Goal: Task Accomplishment & Management: Use online tool/utility

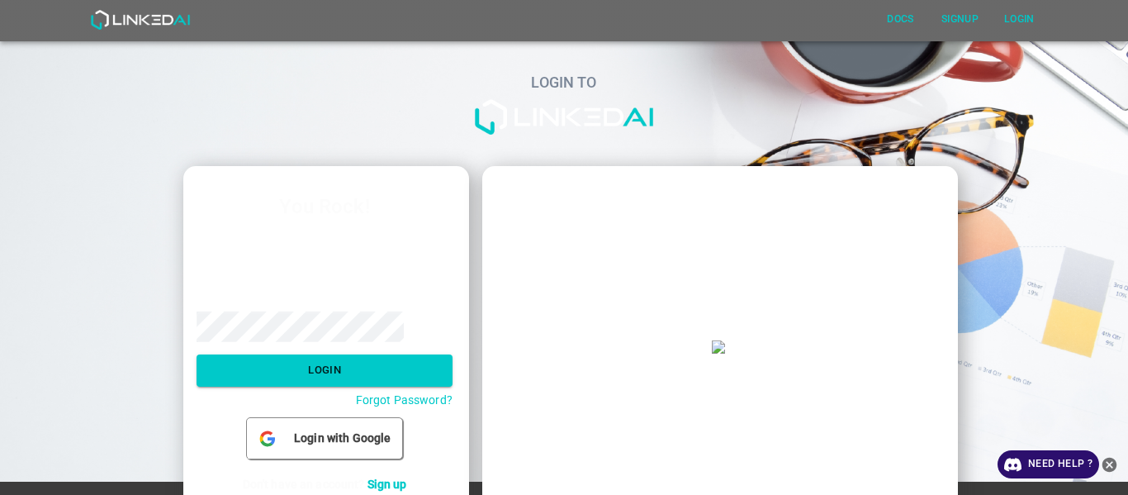
click at [238, 240] on label "Email" at bounding box center [325, 234] width 256 height 17
click at [251, 265] on input "email" at bounding box center [325, 262] width 256 height 31
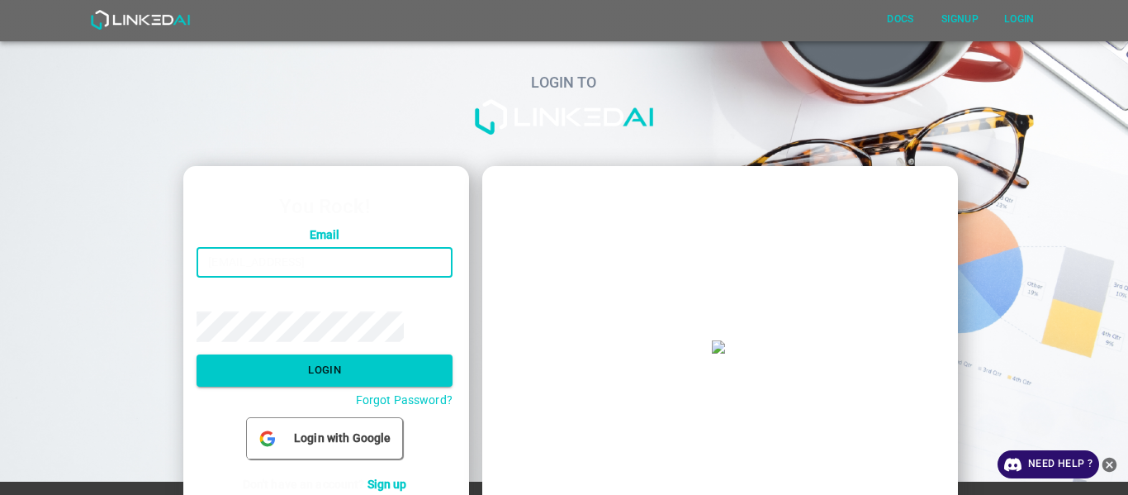
type input "claudiorojas1094@gmail.comHcv"
click at [302, 273] on input "claudiorojas1094@gmail.comHcv" at bounding box center [325, 262] width 256 height 31
click at [302, 263] on input "claudiorojas1094@gmail.comHcv" at bounding box center [325, 262] width 256 height 31
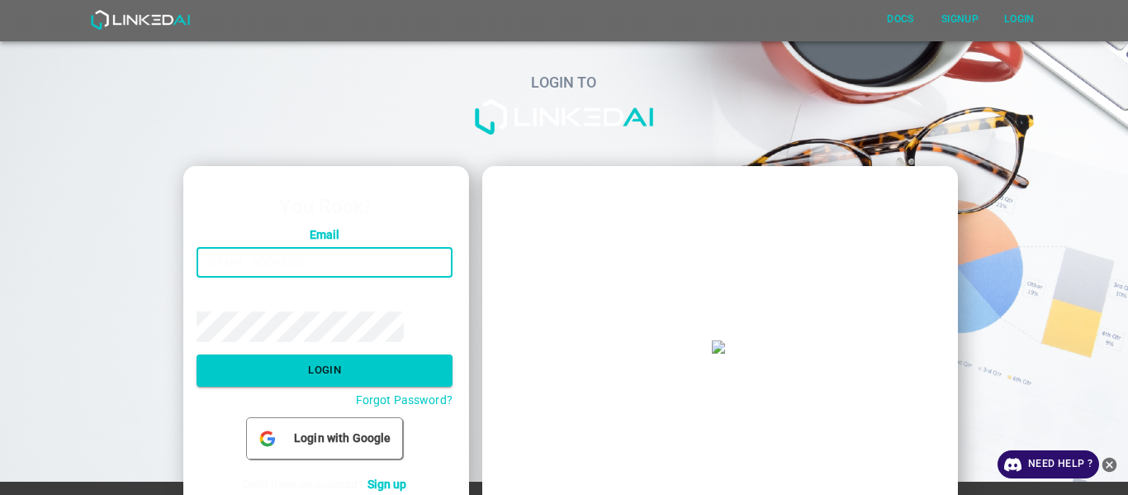
click at [302, 263] on input "claudiorojas1094@gmail.comHcv" at bounding box center [325, 262] width 256 height 31
click at [396, 258] on input "claudiorojas1094@gmail.comHcv" at bounding box center [325, 262] width 256 height 31
drag, startPoint x: 405, startPoint y: 265, endPoint x: 124, endPoint y: 230, distance: 282.9
click at [124, 230] on div "LOGIN TO You Rock! Email claudiorojas1094@gmail.comHcv ​ Password ​ Login Forgo…" at bounding box center [557, 262] width 1141 height 550
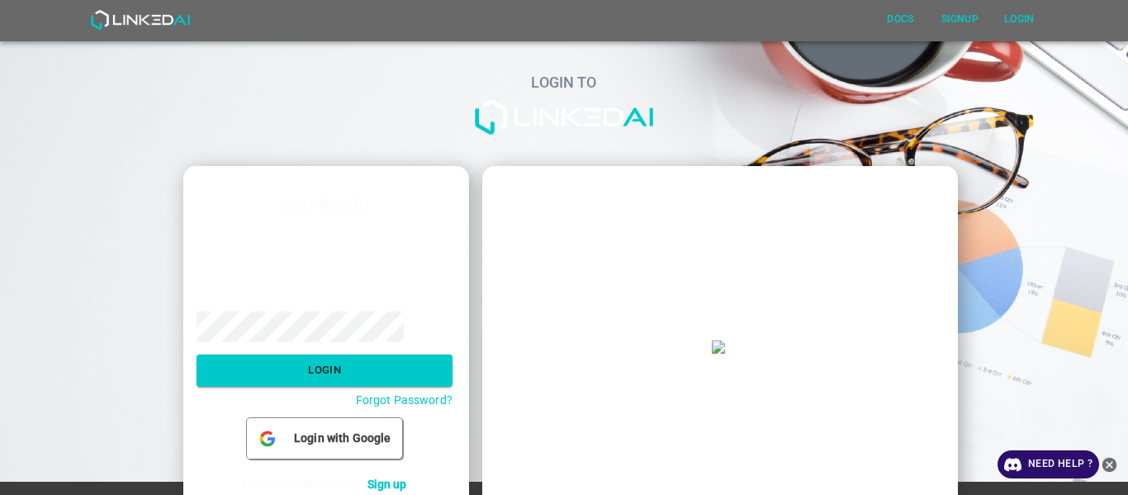
click at [301, 278] on form "Email ​ Password ​ Login Forgot Password?" at bounding box center [325, 317] width 256 height 182
click at [307, 272] on input "email" at bounding box center [325, 262] width 256 height 31
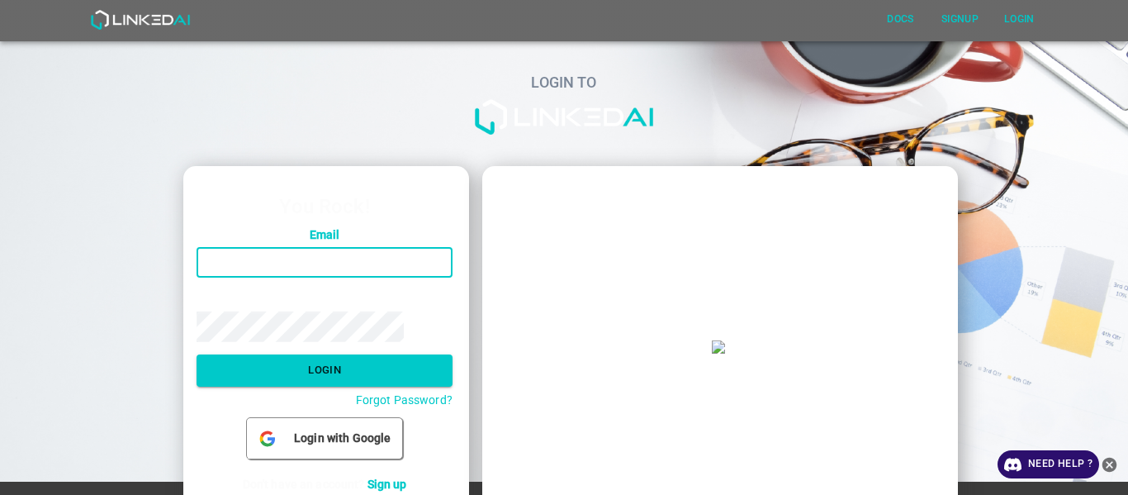
click at [307, 272] on input "email" at bounding box center [325, 262] width 256 height 31
type input "[EMAIL_ADDRESS][DOMAIN_NAME]"
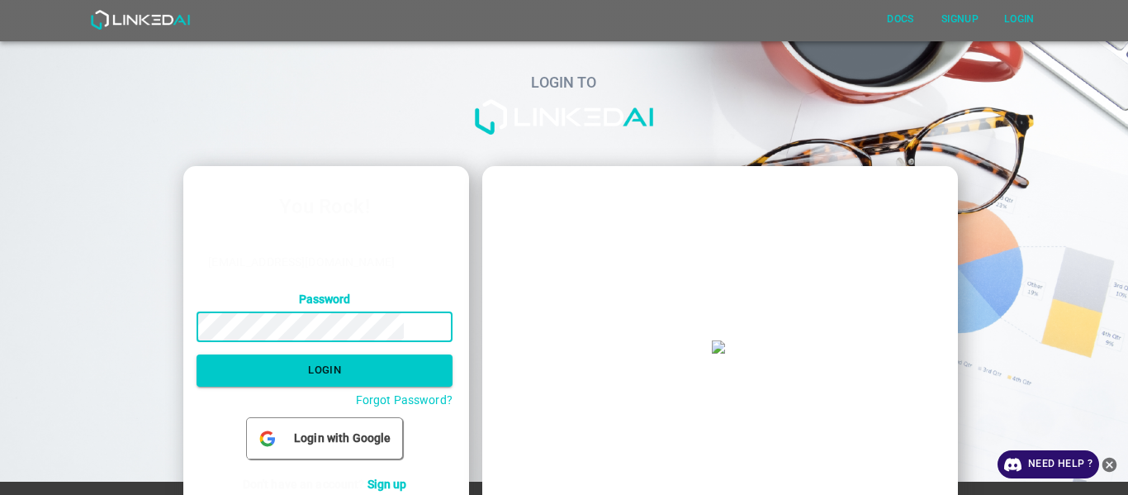
click at [197, 354] on button "Login" at bounding box center [325, 370] width 256 height 32
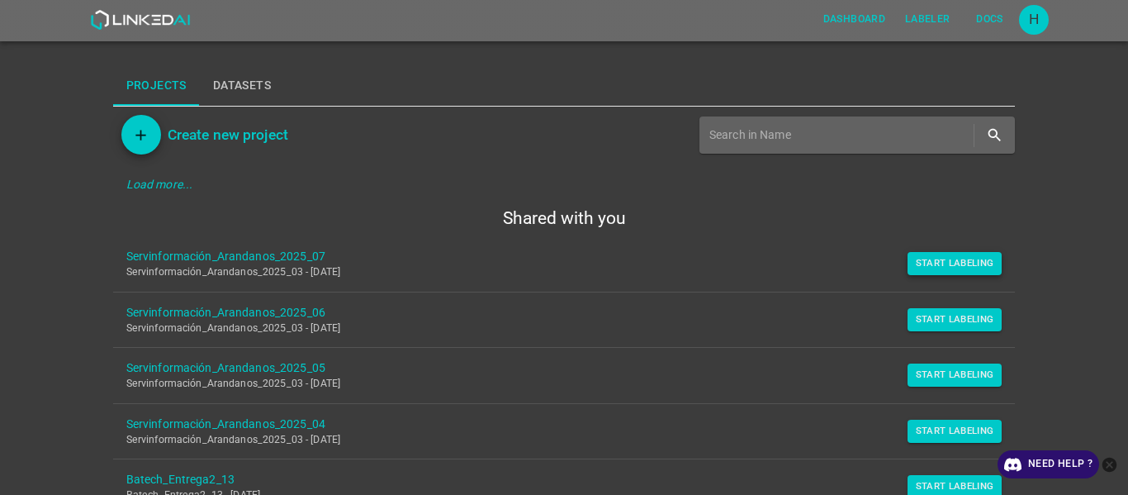
click at [938, 265] on button "Start Labeling" at bounding box center [954, 263] width 95 height 23
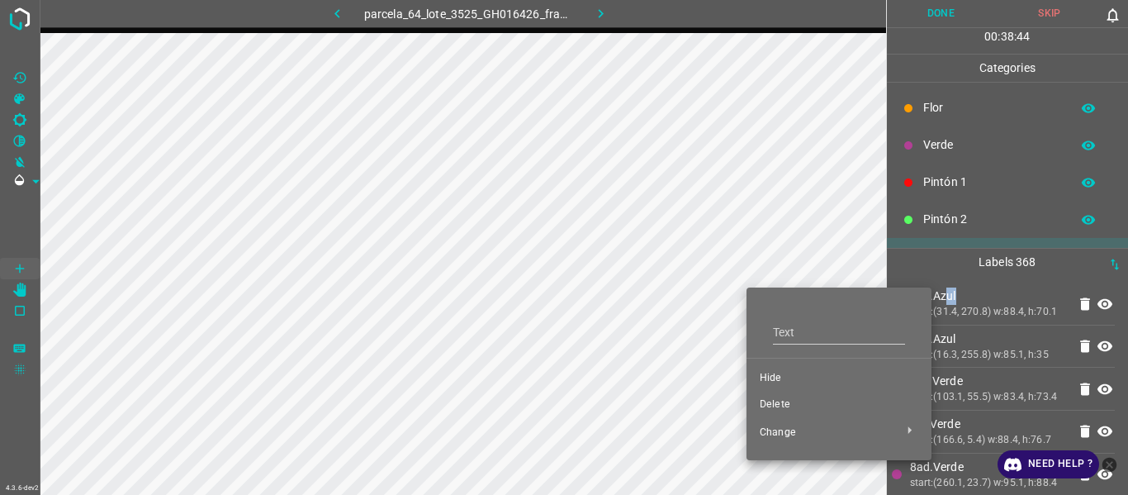
click at [773, 381] on span "Hide" at bounding box center [839, 378] width 159 height 15
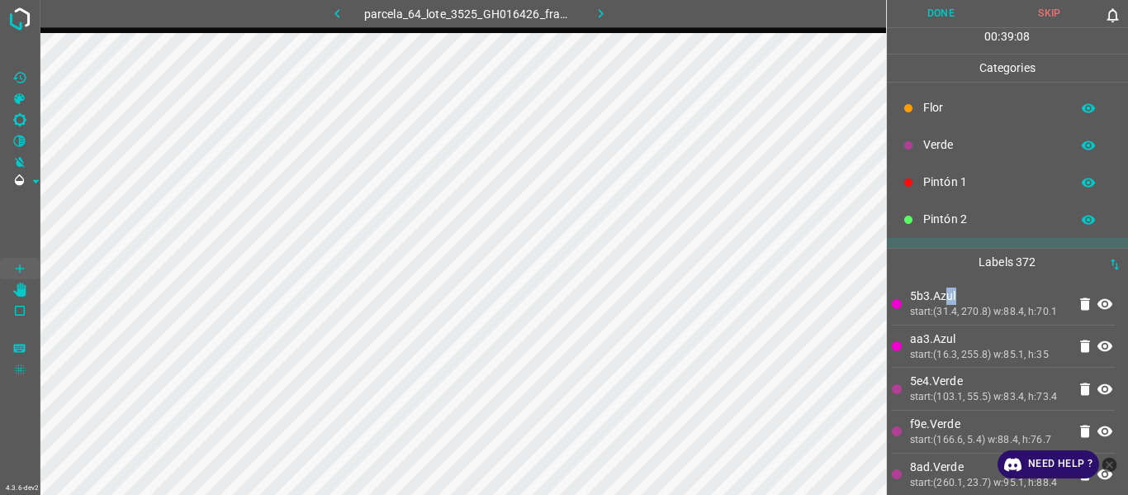
click at [925, 405] on div "start:(103.1, 55.5) w:83.4, h:73.4" at bounding box center [989, 397] width 158 height 15
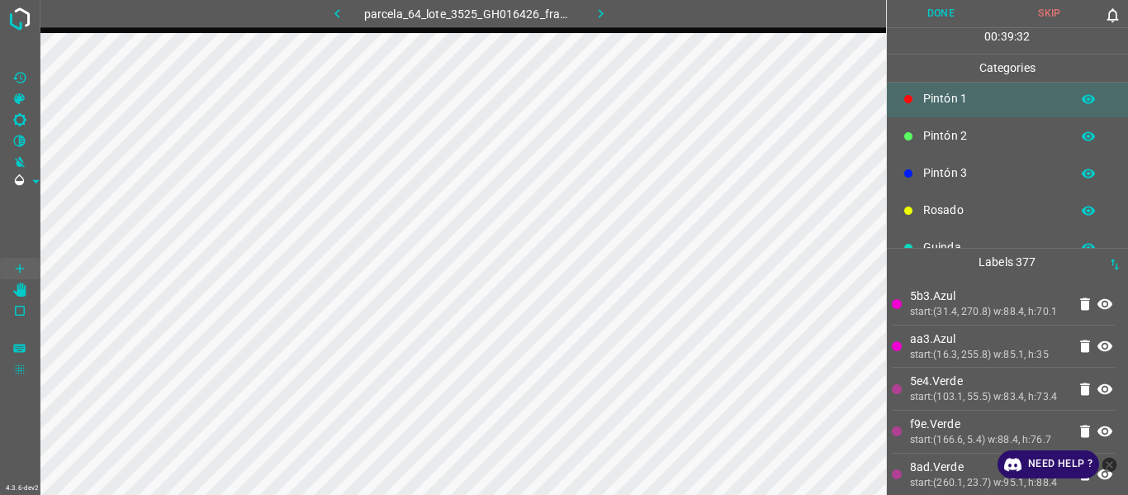
scroll to position [145, 0]
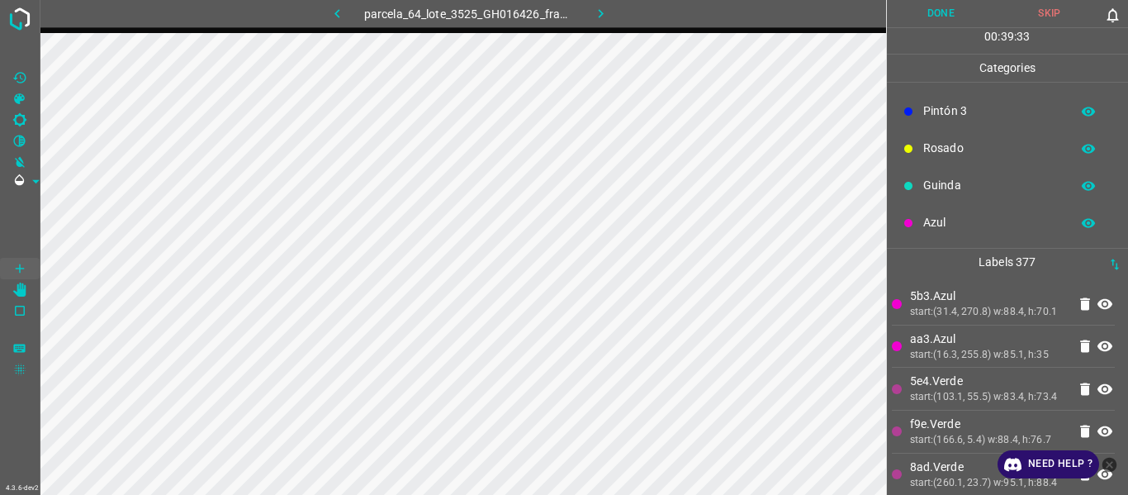
click at [951, 219] on p "Azul" at bounding box center [992, 222] width 139 height 17
click at [961, 212] on div "Azul" at bounding box center [1008, 222] width 242 height 37
click at [953, 179] on p "Guinda" at bounding box center [992, 185] width 139 height 17
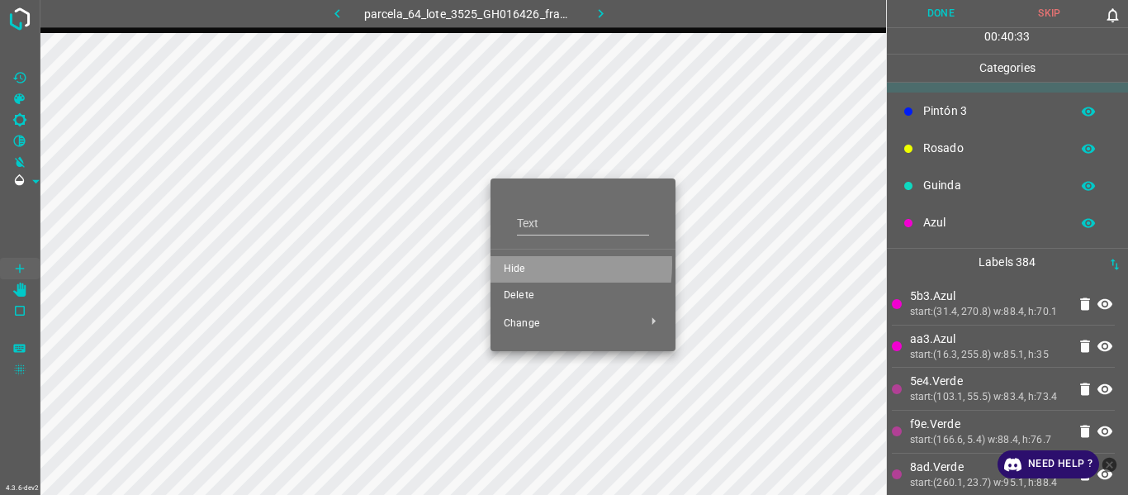
drag, startPoint x: 520, startPoint y: 263, endPoint x: 481, endPoint y: 222, distance: 57.2
click at [522, 265] on span "Hide" at bounding box center [583, 269] width 159 height 15
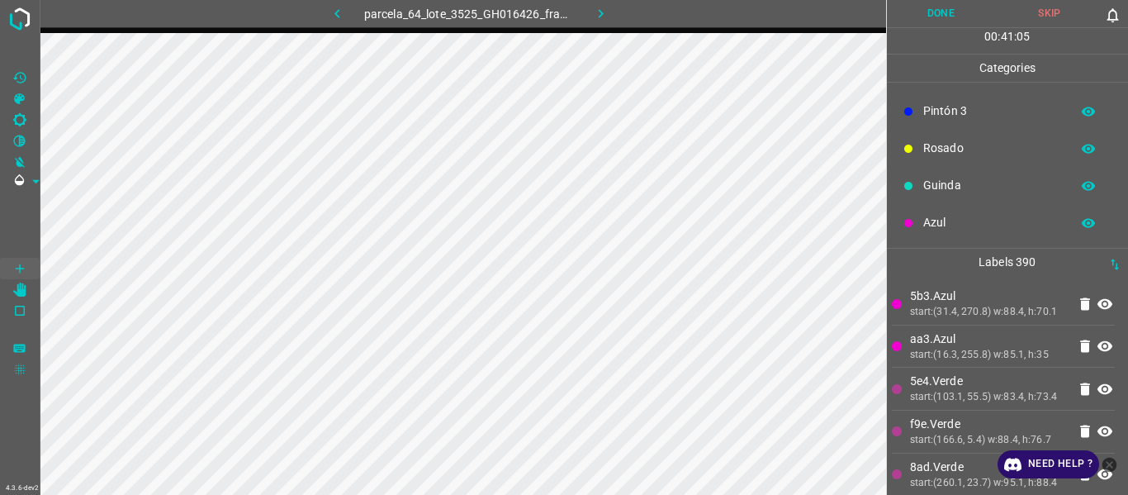
click at [941, 141] on p "Rosado" at bounding box center [992, 148] width 139 height 17
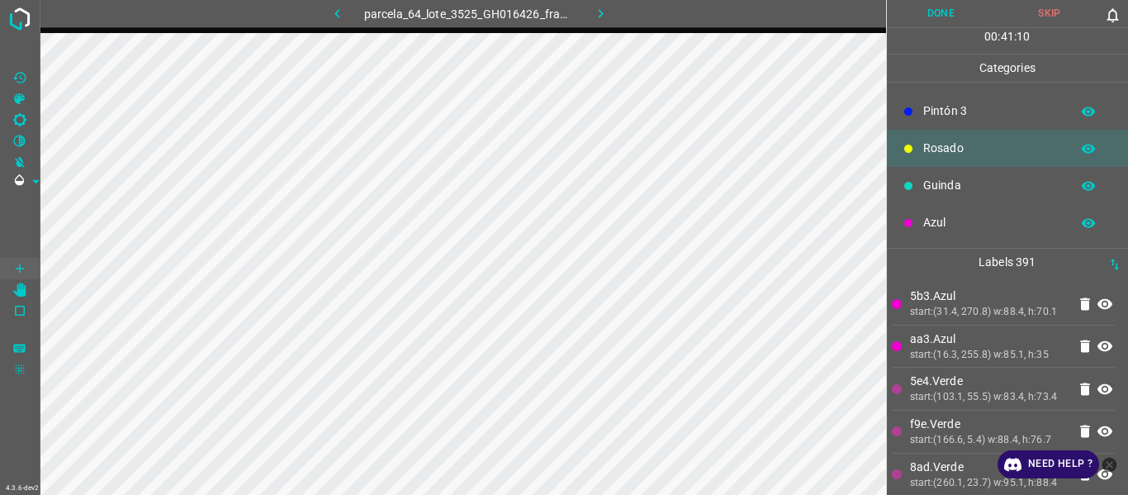
click at [953, 220] on p "Azul" at bounding box center [992, 222] width 139 height 17
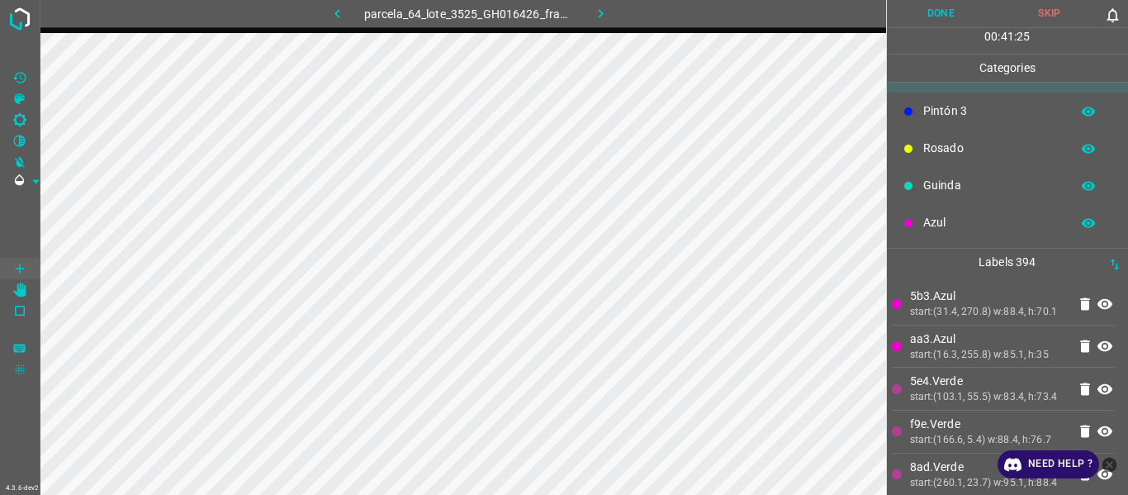
click at [968, 230] on p "Azul" at bounding box center [992, 222] width 139 height 17
click at [987, 362] on div "start:(16.3, 255.8) w:85.1, h:35" at bounding box center [989, 355] width 158 height 15
click at [935, 313] on div "start:(31.4, 270.8) w:88.4, h:70.1" at bounding box center [989, 312] width 158 height 15
click at [933, 343] on li "aa3.Azul start:(16.3, 255.8) w:85.1, h:35" at bounding box center [1004, 346] width 224 height 42
click at [606, 14] on icon "button" at bounding box center [600, 13] width 17 height 17
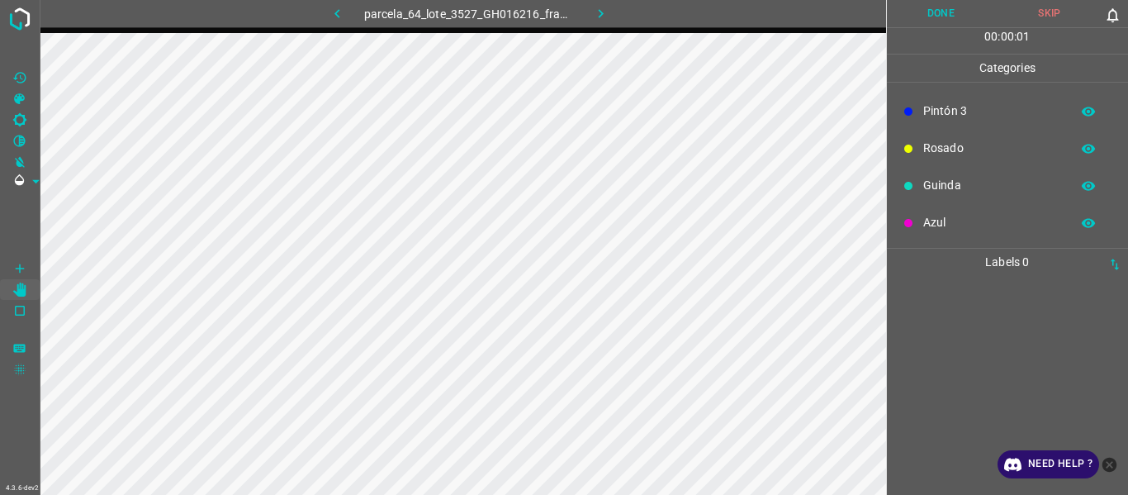
click at [335, 7] on icon "button" at bounding box center [337, 13] width 17 height 17
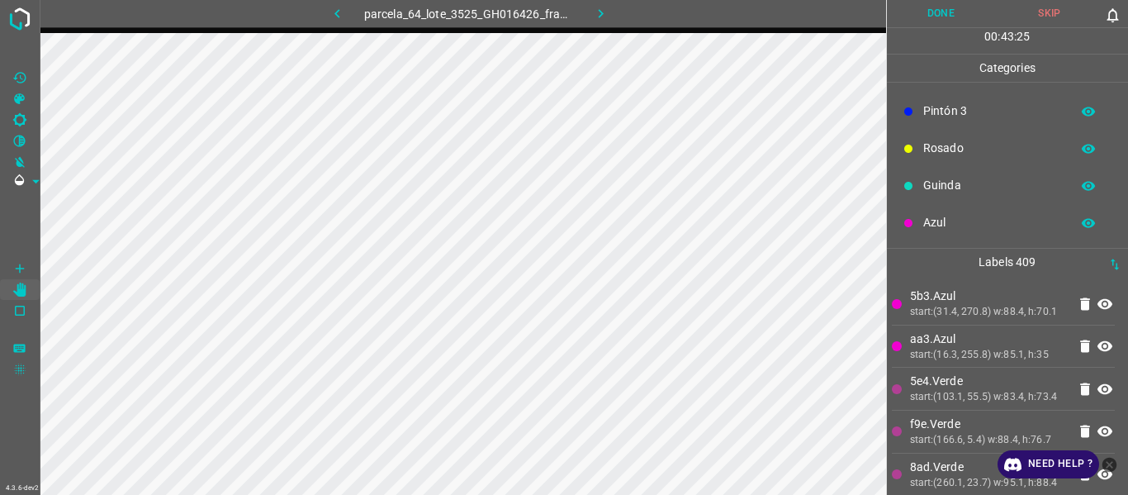
click at [959, 227] on p "Azul" at bounding box center [992, 222] width 139 height 17
drag, startPoint x: 948, startPoint y: 362, endPoint x: 887, endPoint y: 358, distance: 61.3
click at [949, 362] on div "start:(16.3, 255.8) w:85.1, h:35" at bounding box center [989, 355] width 158 height 15
click at [931, 191] on p "Guinda" at bounding box center [992, 185] width 139 height 17
drag, startPoint x: 936, startPoint y: 149, endPoint x: 928, endPoint y: 154, distance: 9.6
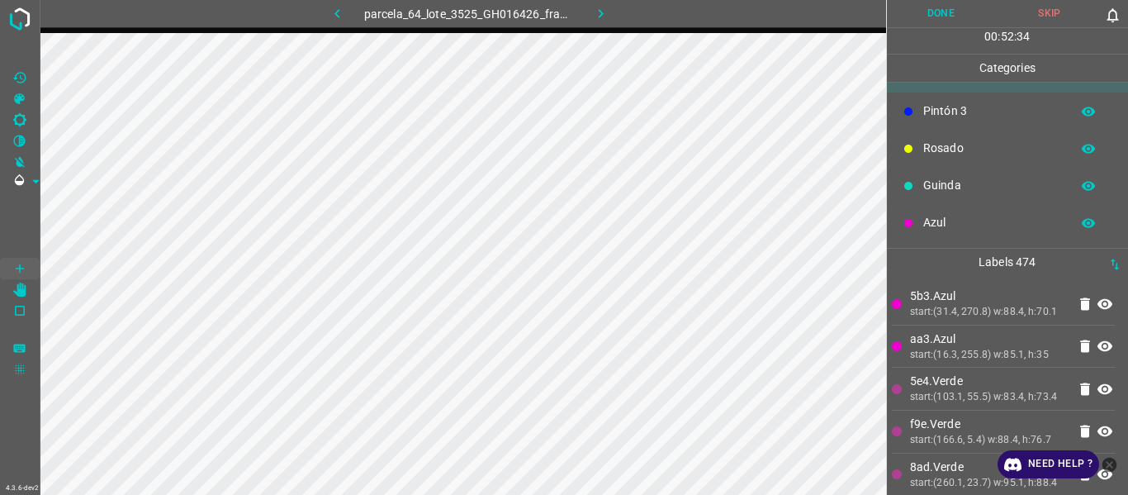
click at [928, 154] on p "Rosado" at bounding box center [992, 148] width 139 height 17
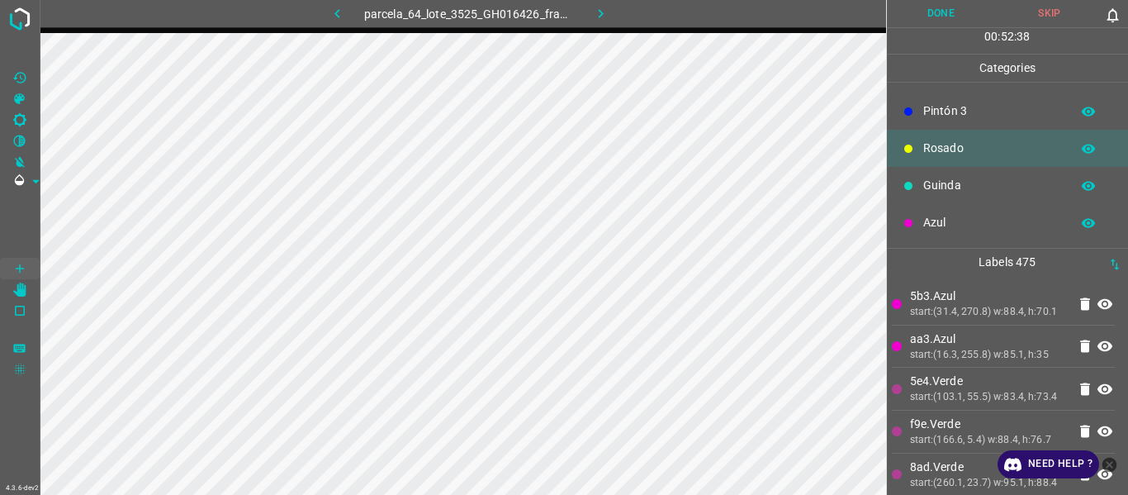
click at [969, 194] on p "Guinda" at bounding box center [992, 185] width 139 height 17
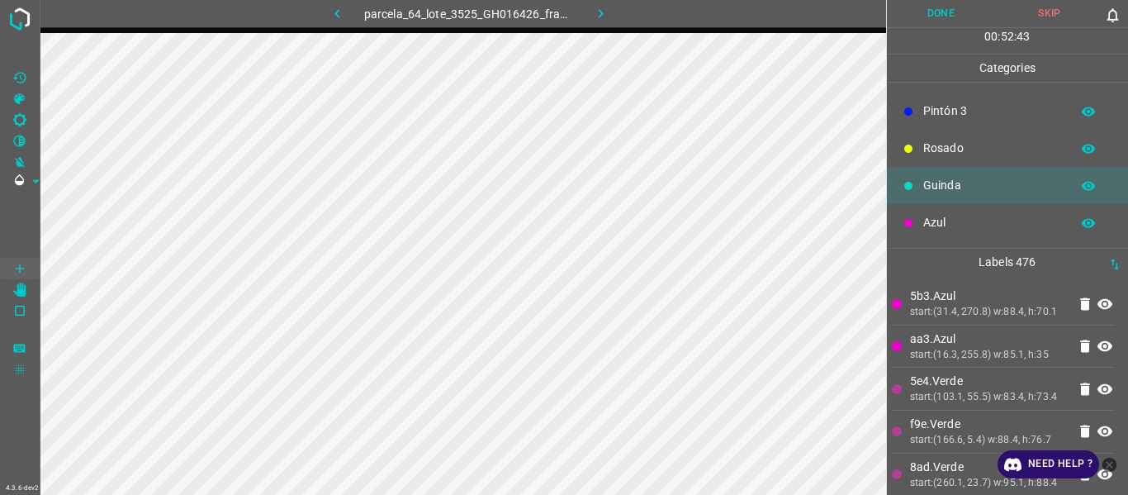
click at [938, 234] on div "Azul" at bounding box center [1008, 222] width 242 height 37
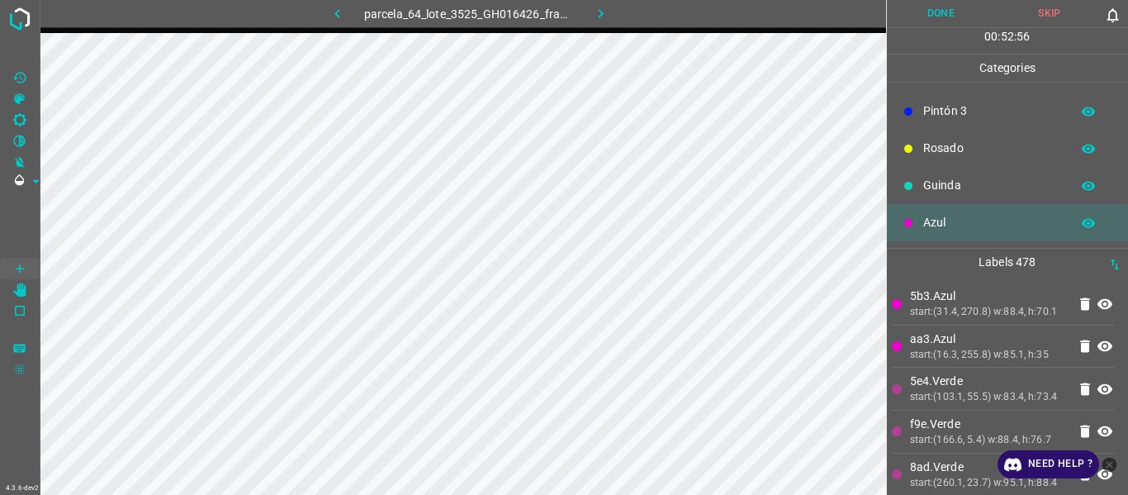
click at [973, 179] on p "Guinda" at bounding box center [992, 185] width 139 height 17
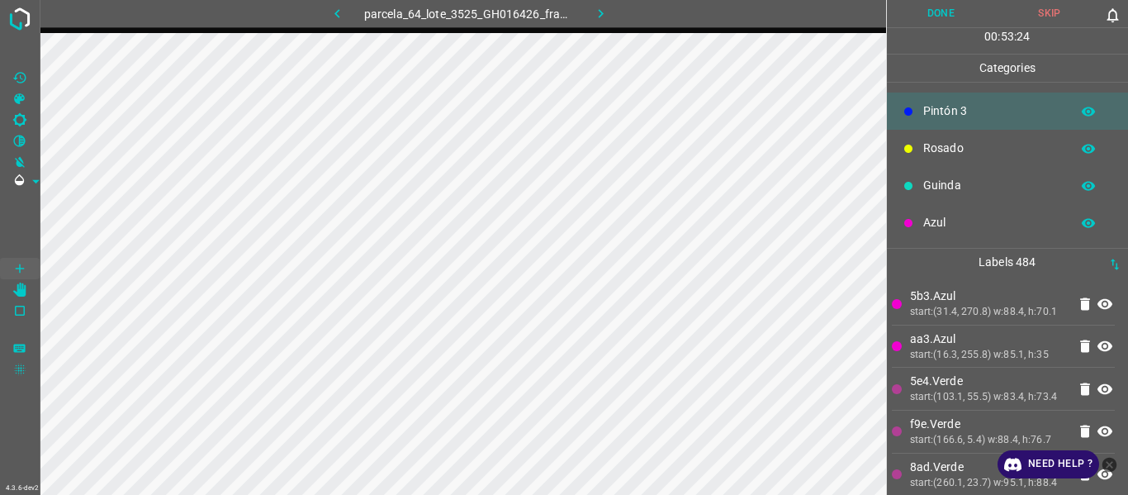
click at [954, 225] on p "Azul" at bounding box center [992, 222] width 139 height 17
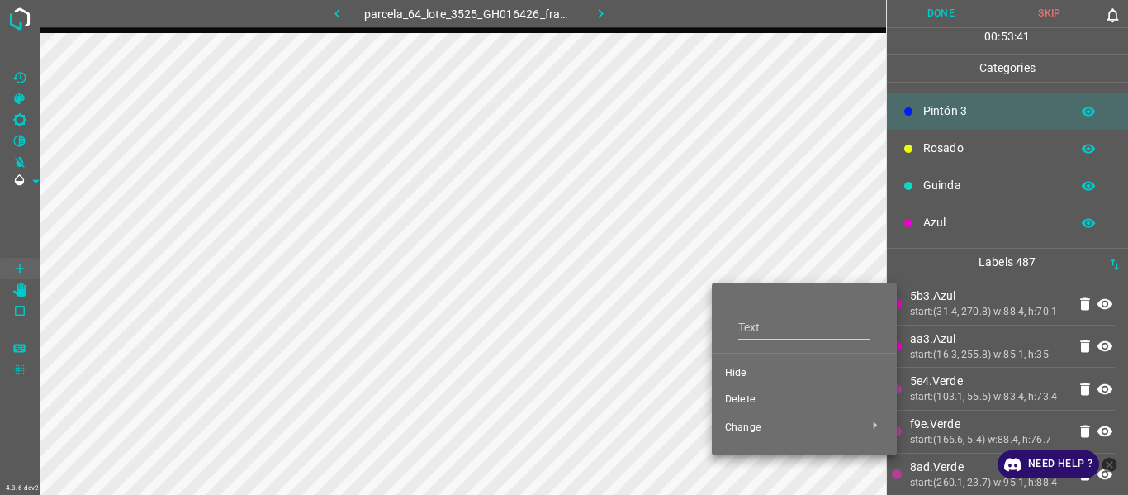
click at [753, 369] on span "Hide" at bounding box center [804, 373] width 159 height 15
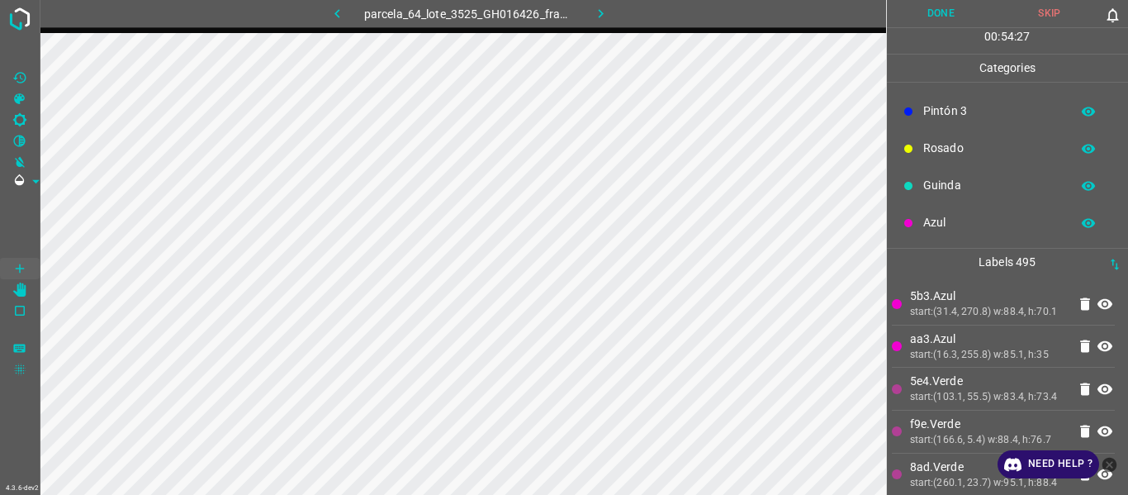
click at [943, 217] on p "Azul" at bounding box center [992, 222] width 139 height 17
click at [983, 217] on p "Azul" at bounding box center [992, 222] width 139 height 17
click at [997, 191] on p "Guinda" at bounding box center [992, 185] width 139 height 17
click at [962, 362] on div "start:(16.3, 255.8) w:85.1, h:35" at bounding box center [989, 355] width 158 height 15
click at [967, 317] on div "start:(31.4, 270.8) w:88.4, h:70.1" at bounding box center [989, 312] width 158 height 15
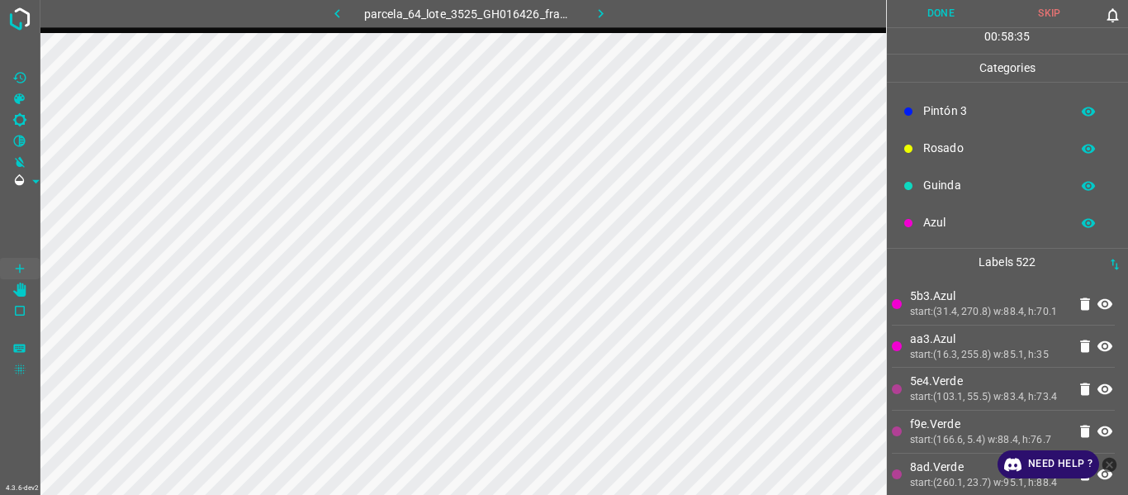
click at [929, 287] on li "5b3.Azul start:(31.4, 270.8) w:88.4, h:70.1" at bounding box center [1004, 303] width 224 height 42
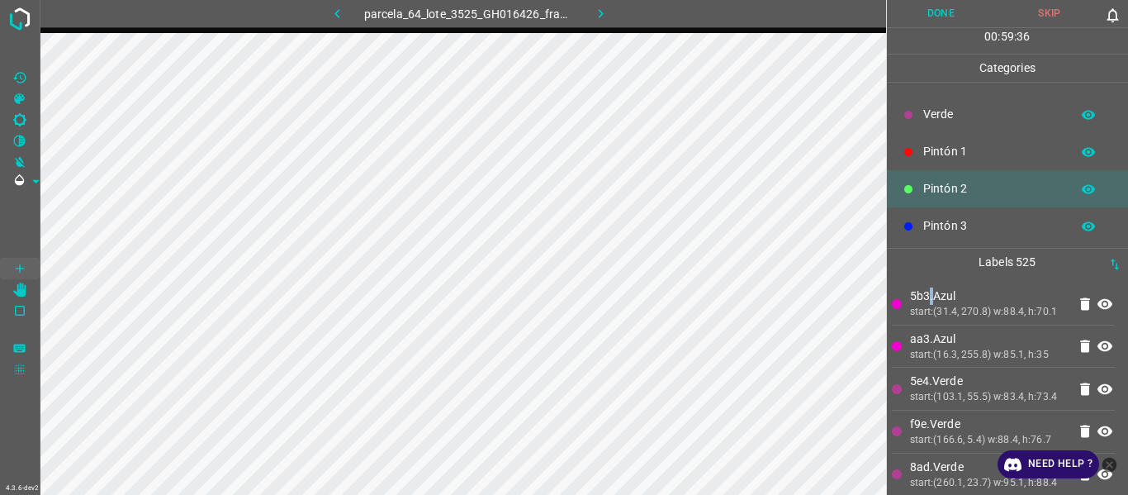
scroll to position [0, 0]
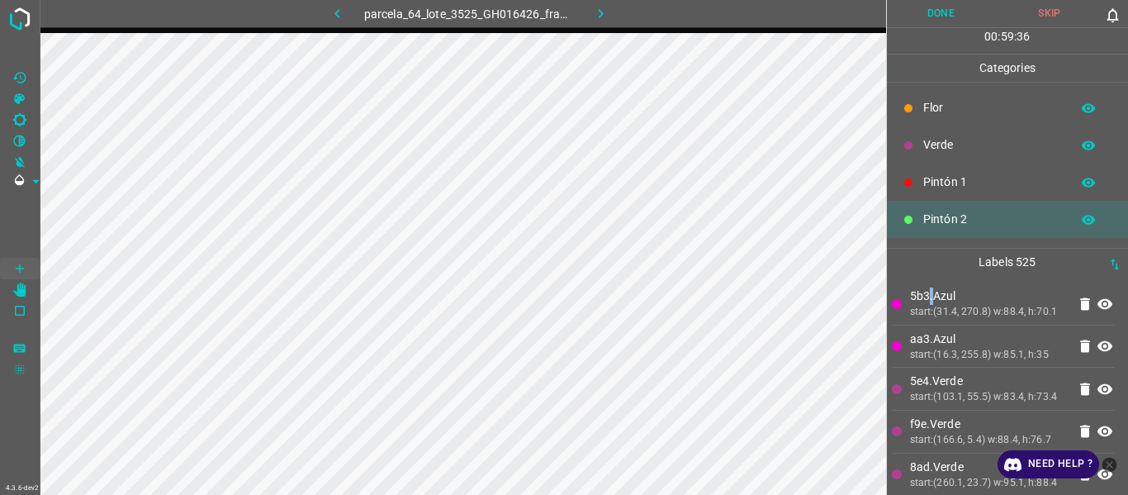
click at [942, 154] on p "Verde" at bounding box center [992, 144] width 139 height 17
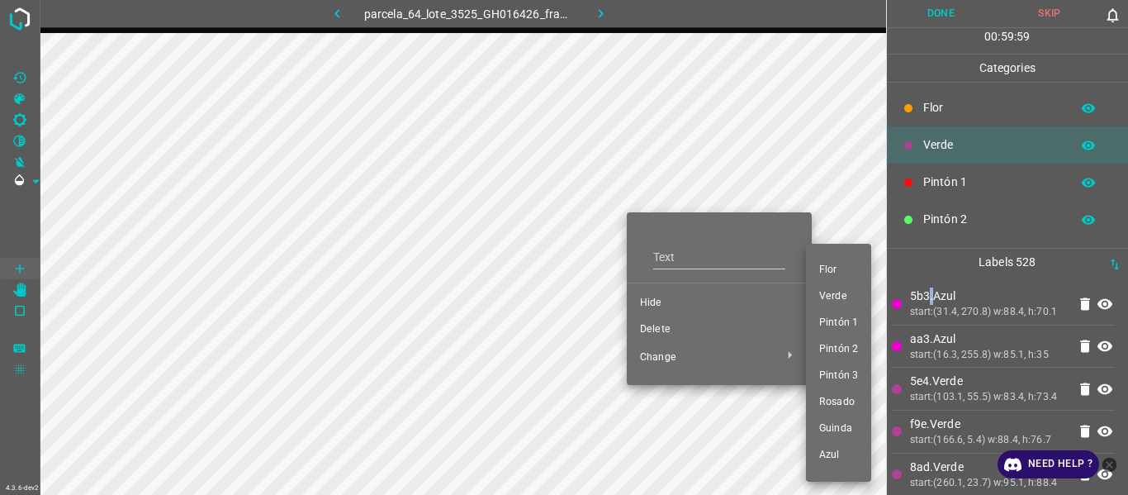
click at [836, 325] on span "Pintón 1" at bounding box center [838, 322] width 39 height 15
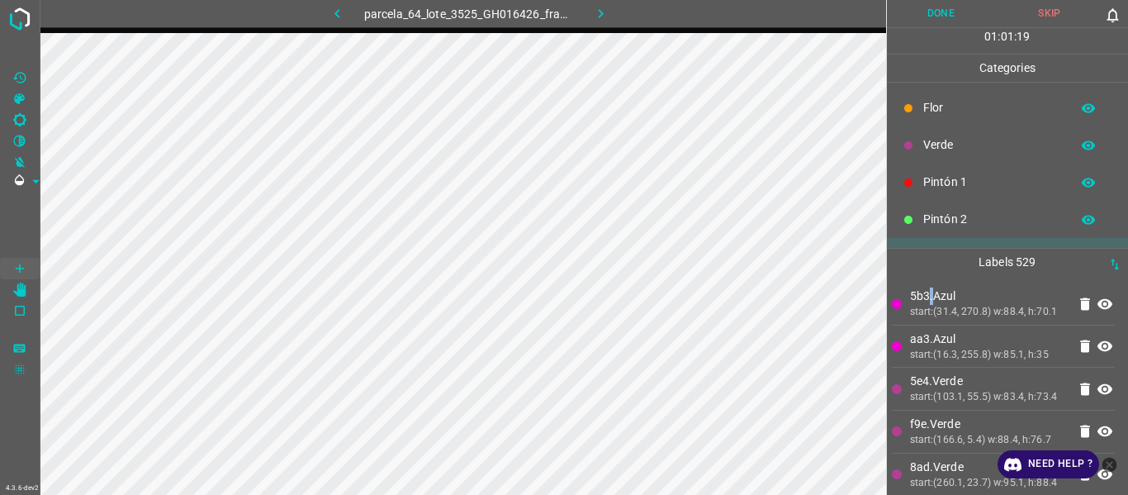
click at [942, 12] on button "Done" at bounding box center [941, 13] width 109 height 27
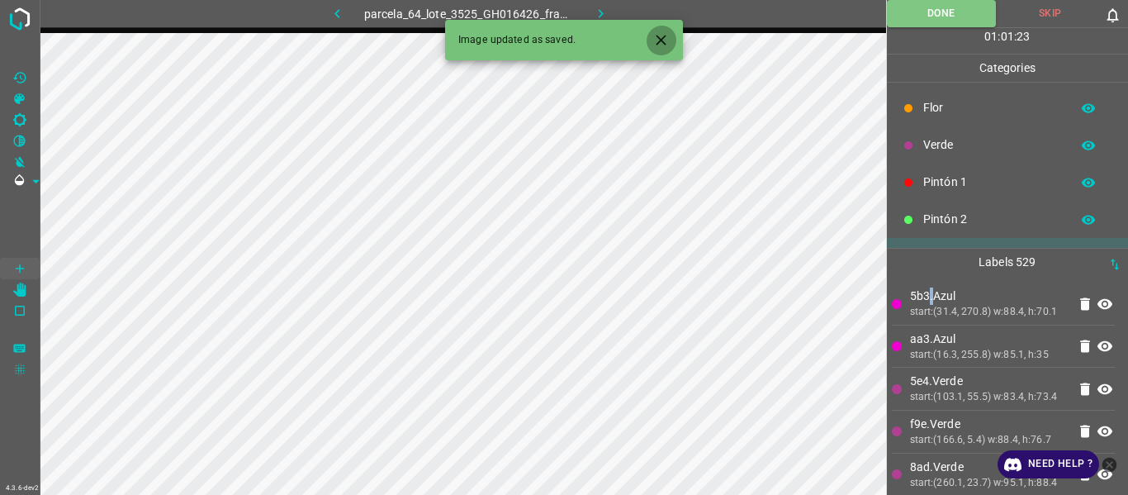
click at [666, 40] on icon "Close" at bounding box center [660, 39] width 17 height 17
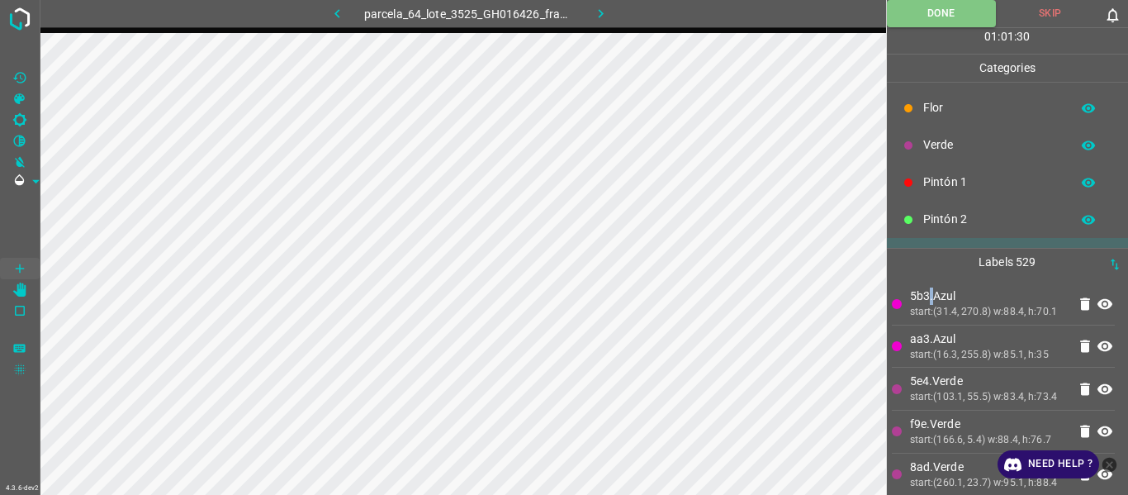
click at [597, 12] on icon "button" at bounding box center [600, 13] width 17 height 17
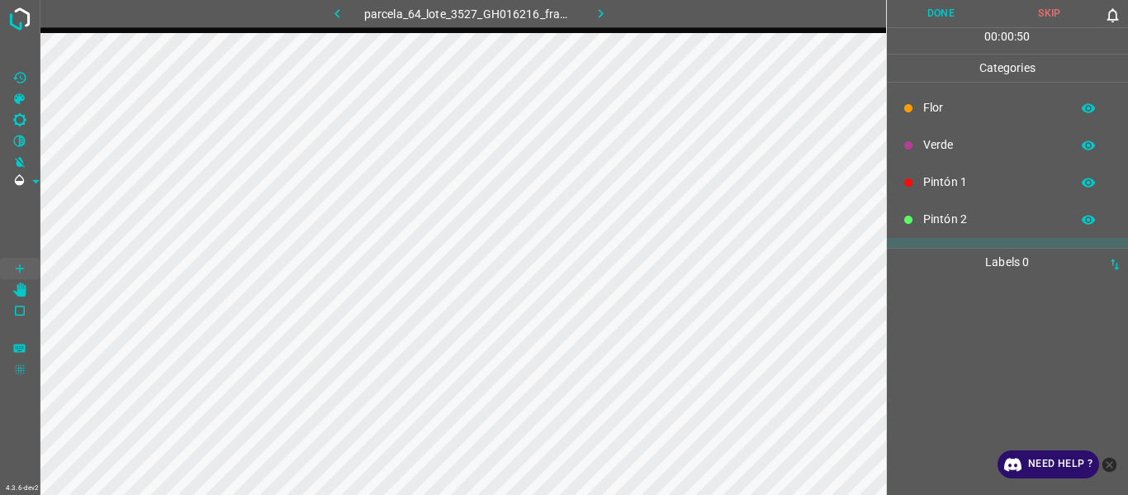
click at [935, 306] on div at bounding box center [1008, 385] width 232 height 219
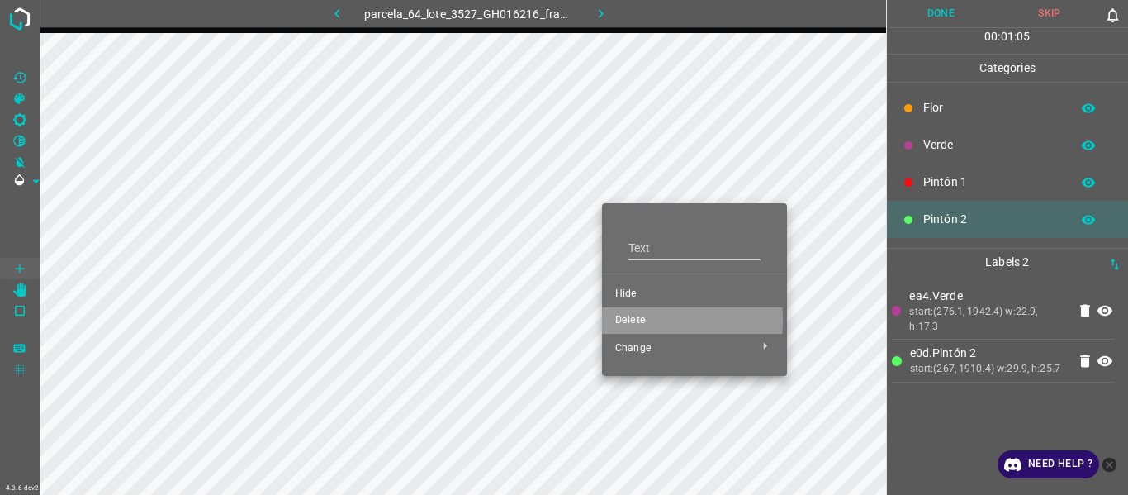
click at [627, 320] on span "Delete" at bounding box center [694, 320] width 159 height 15
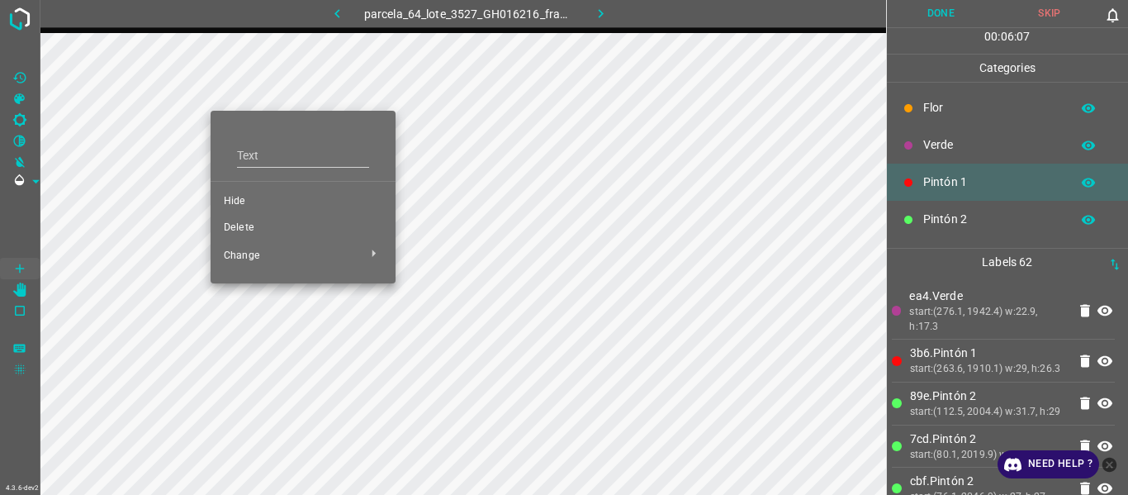
click at [250, 230] on span "Delete" at bounding box center [303, 227] width 159 height 15
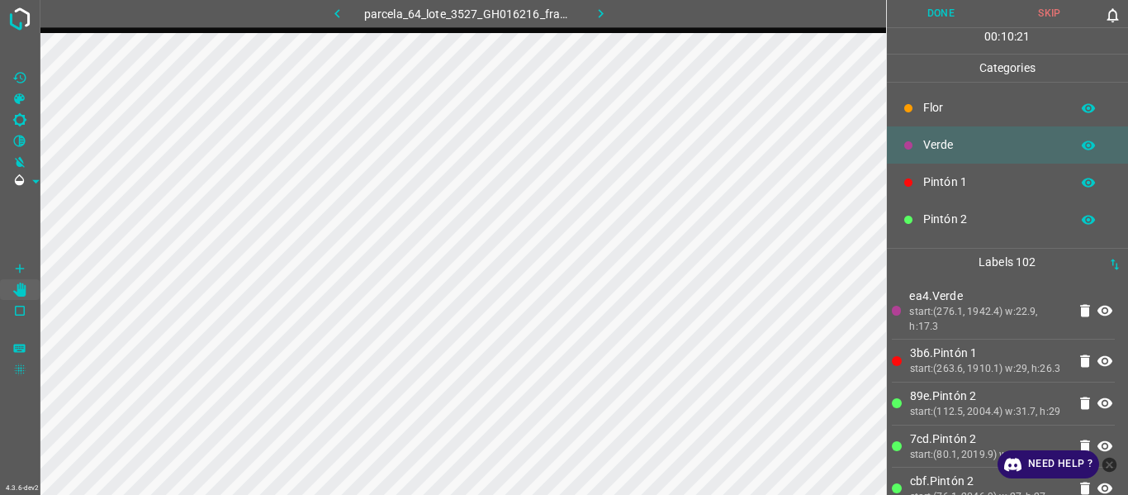
drag, startPoint x: 978, startPoint y: 372, endPoint x: 888, endPoint y: 372, distance: 90.8
click at [980, 372] on div "start:(263.6, 1910.1) w:29, h:26.3" at bounding box center [989, 369] width 158 height 15
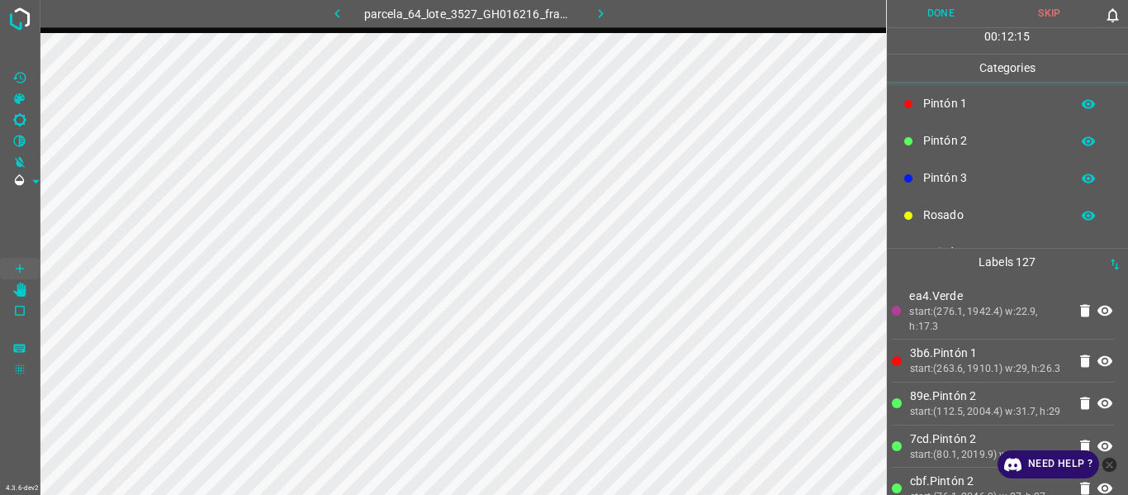
scroll to position [145, 0]
drag, startPoint x: 954, startPoint y: 217, endPoint x: 902, endPoint y: 245, distance: 58.4
click at [952, 222] on p "Azul" at bounding box center [992, 222] width 139 height 17
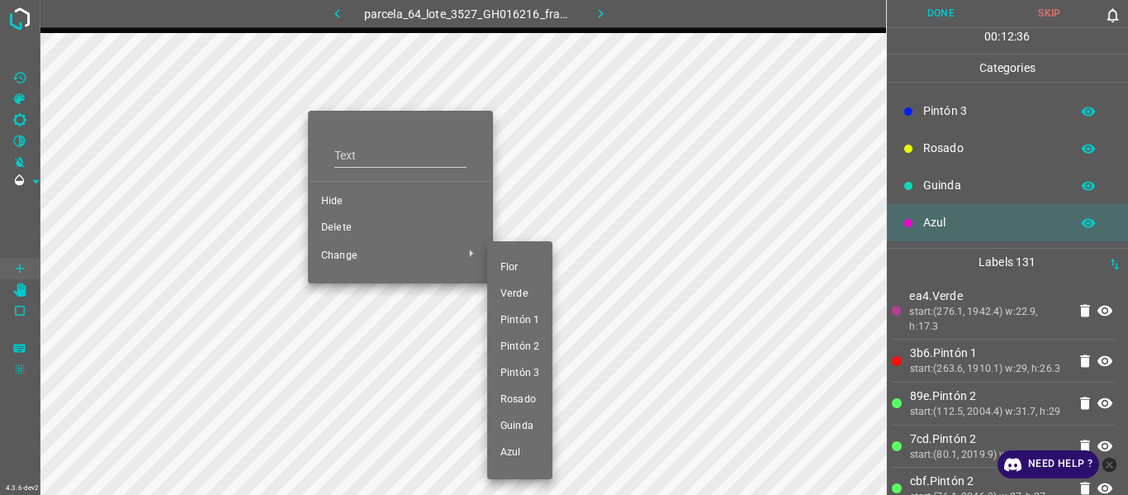
click at [529, 379] on span "Pintón 3" at bounding box center [519, 373] width 39 height 15
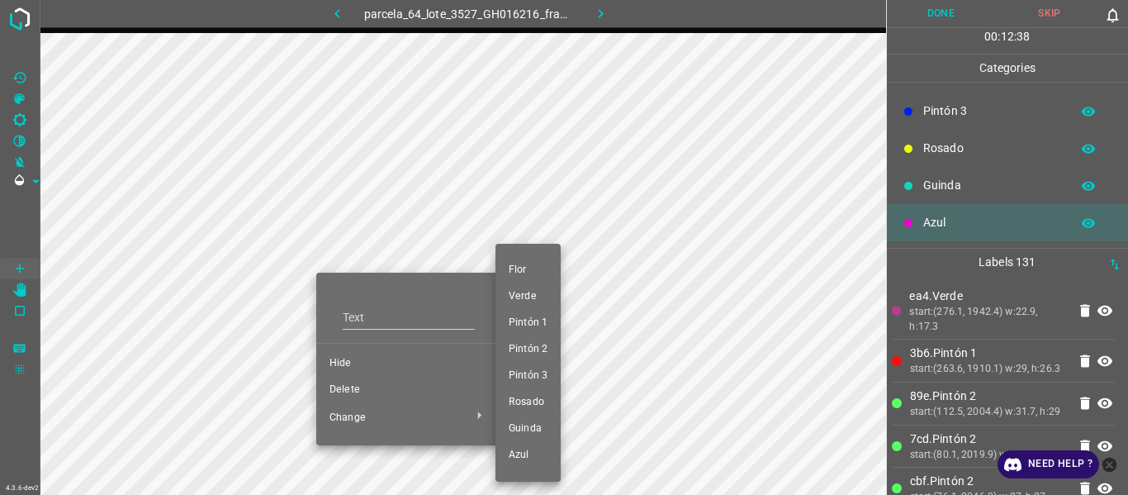
drag, startPoint x: 521, startPoint y: 376, endPoint x: 391, endPoint y: 359, distance: 131.5
click at [519, 376] on span "Pintón 3" at bounding box center [528, 375] width 39 height 15
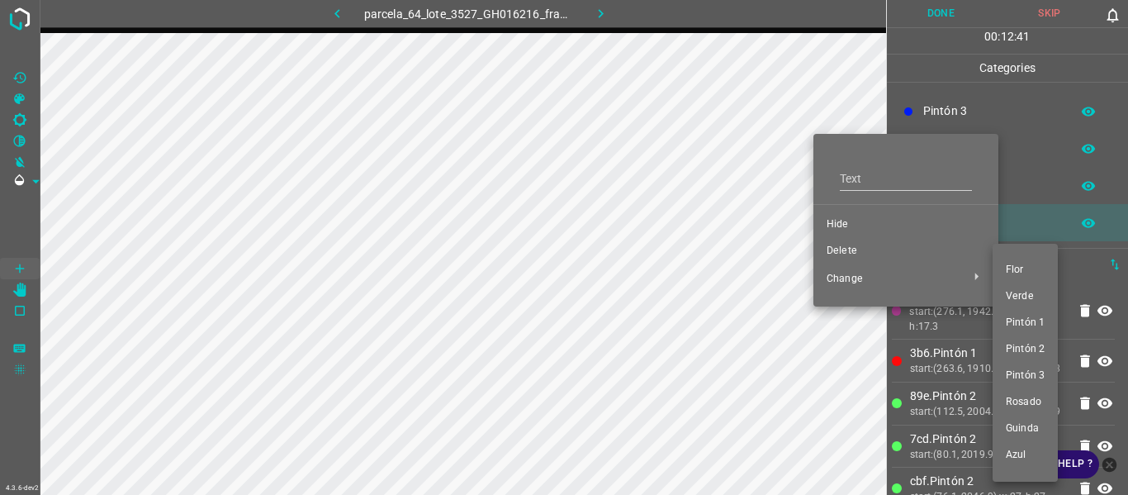
click at [1031, 381] on span "Pintón 3" at bounding box center [1025, 375] width 39 height 15
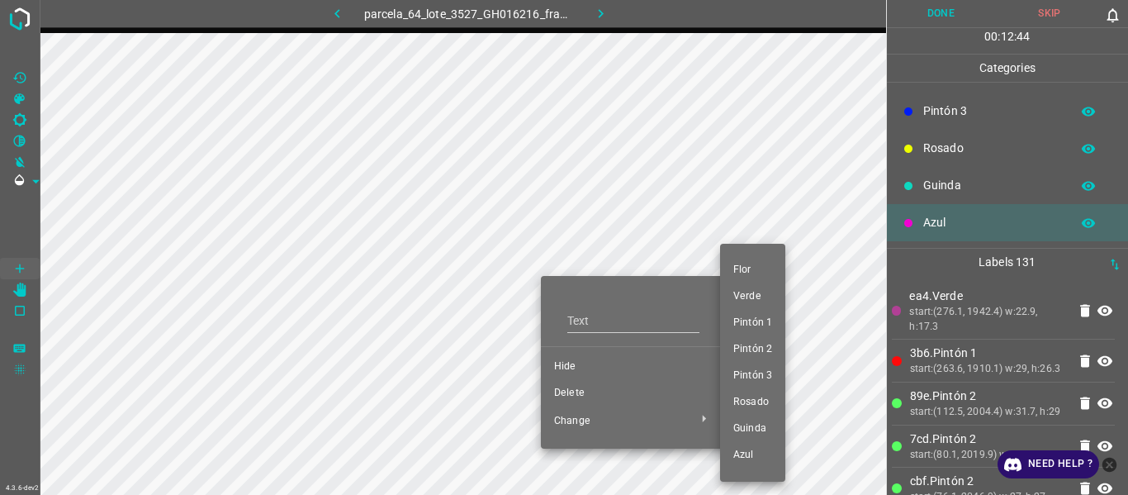
click at [762, 381] on span "Pintón 3" at bounding box center [752, 375] width 39 height 15
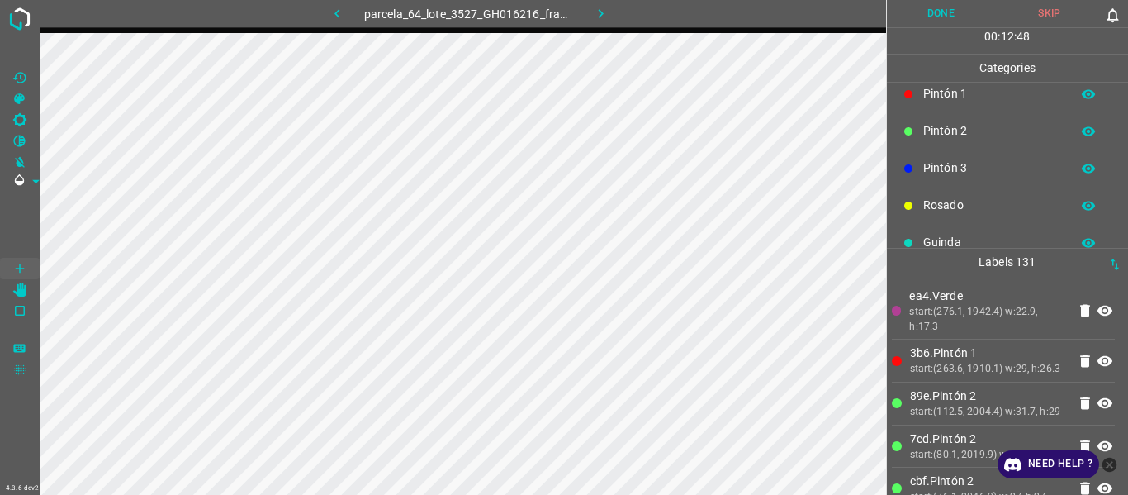
scroll to position [0, 0]
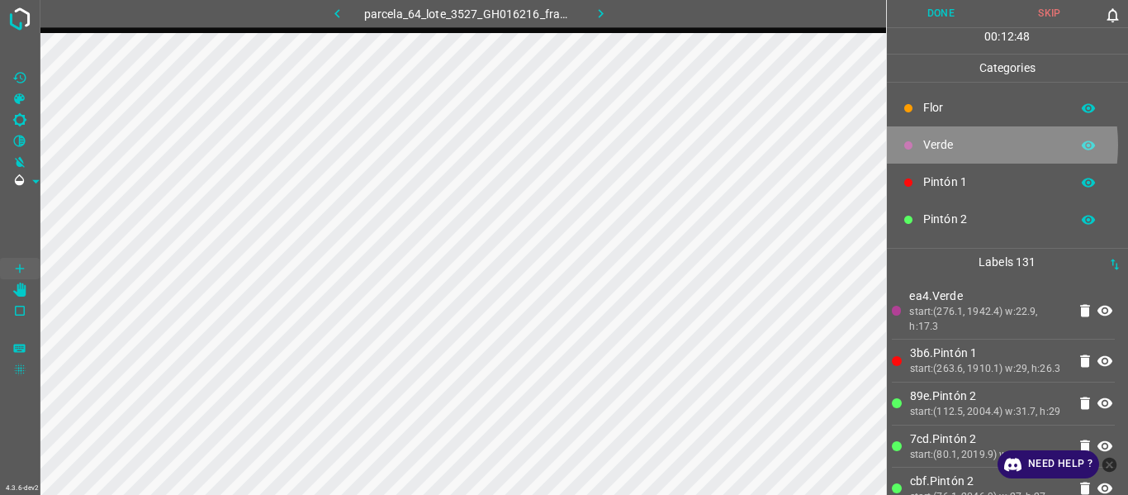
click at [947, 144] on p "Verde" at bounding box center [992, 144] width 139 height 17
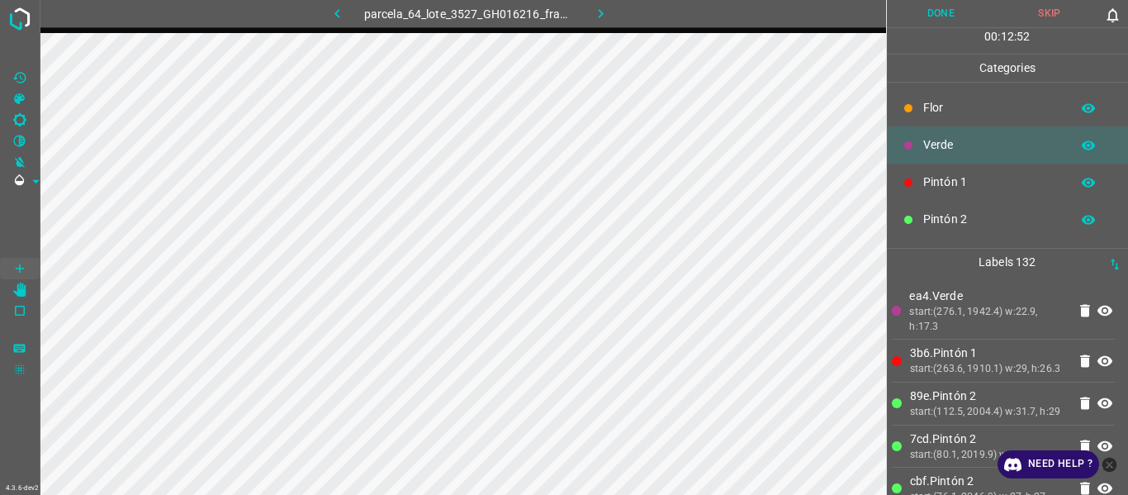
scroll to position [83, 0]
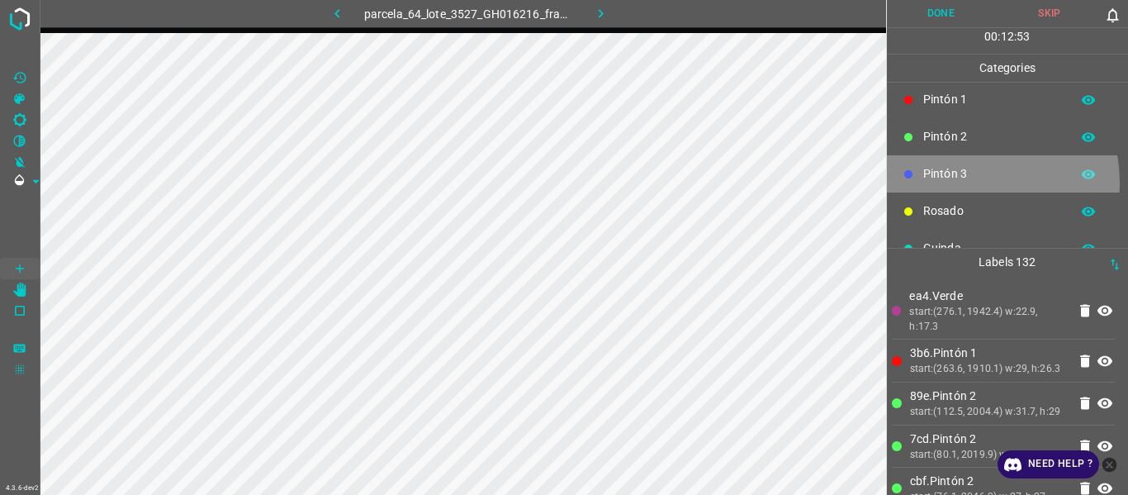
click at [960, 182] on p "Pintón 3" at bounding box center [992, 173] width 139 height 17
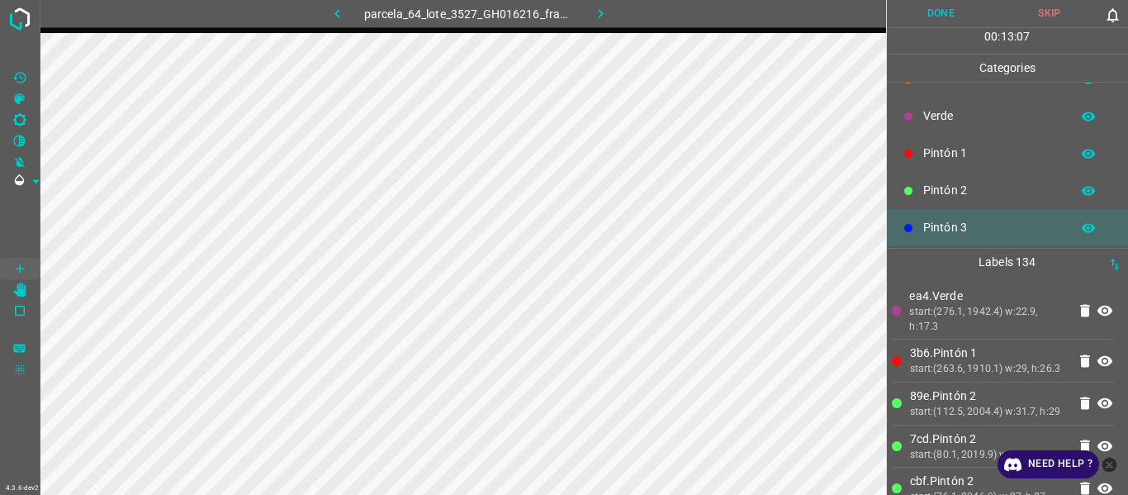
scroll to position [0, 0]
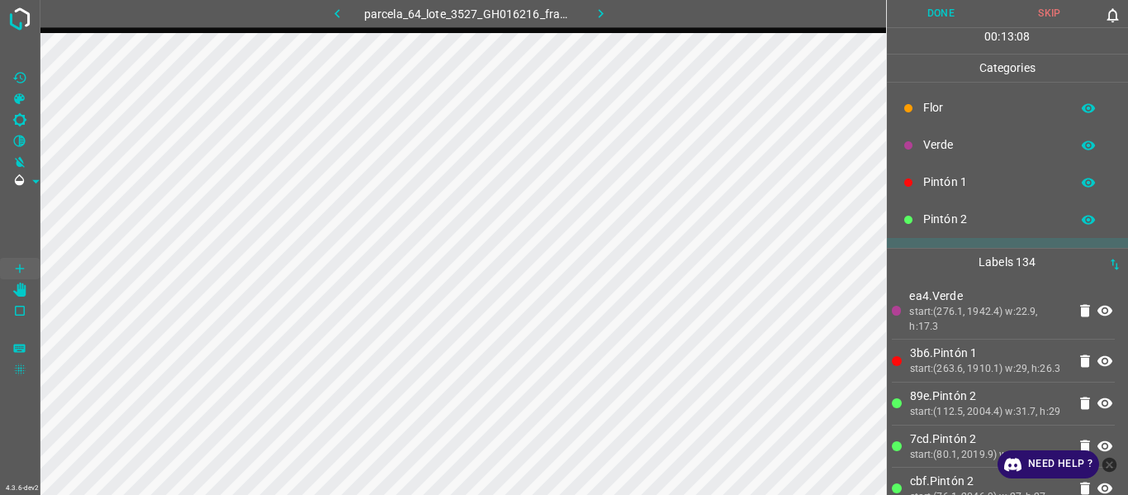
click at [950, 151] on div "Verde" at bounding box center [1008, 144] width 242 height 37
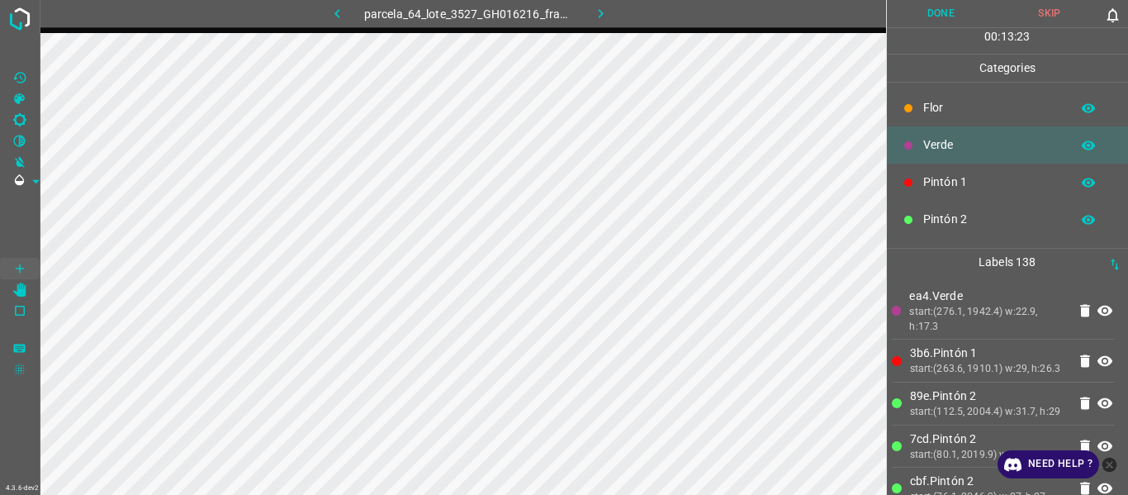
click at [954, 187] on p "Pintón 1" at bounding box center [992, 181] width 139 height 17
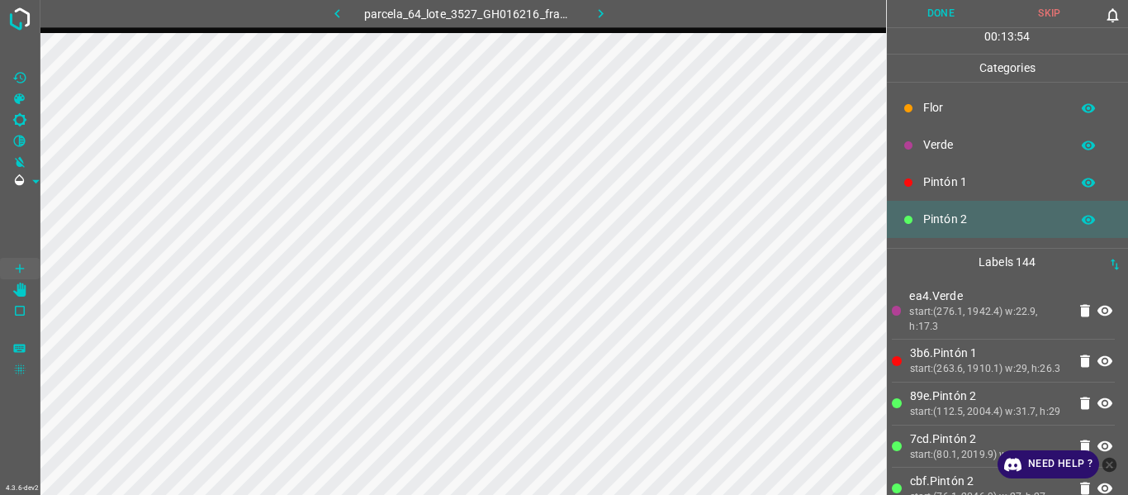
click at [939, 107] on p "Flor" at bounding box center [992, 107] width 139 height 17
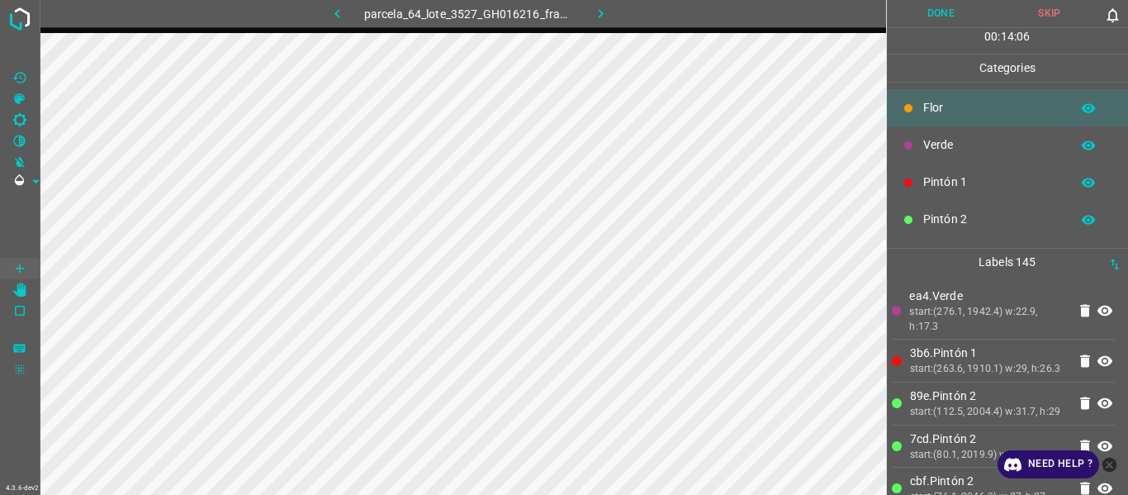
click at [949, 140] on p "Verde" at bounding box center [992, 144] width 139 height 17
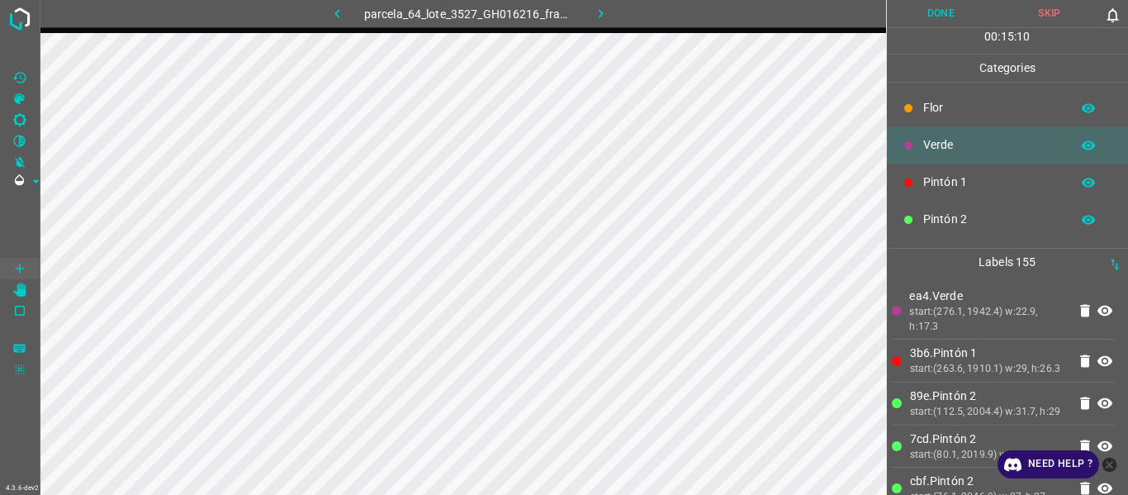
drag, startPoint x: 967, startPoint y: 382, endPoint x: 939, endPoint y: 386, distance: 28.3
click at [965, 376] on div "start:(263.6, 1910.1) w:29, h:26.3" at bounding box center [989, 369] width 158 height 15
click at [955, 336] on li "ea4.Verde start:(276.1, 1942.4) w:22.9, h:17.3" at bounding box center [1004, 310] width 224 height 56
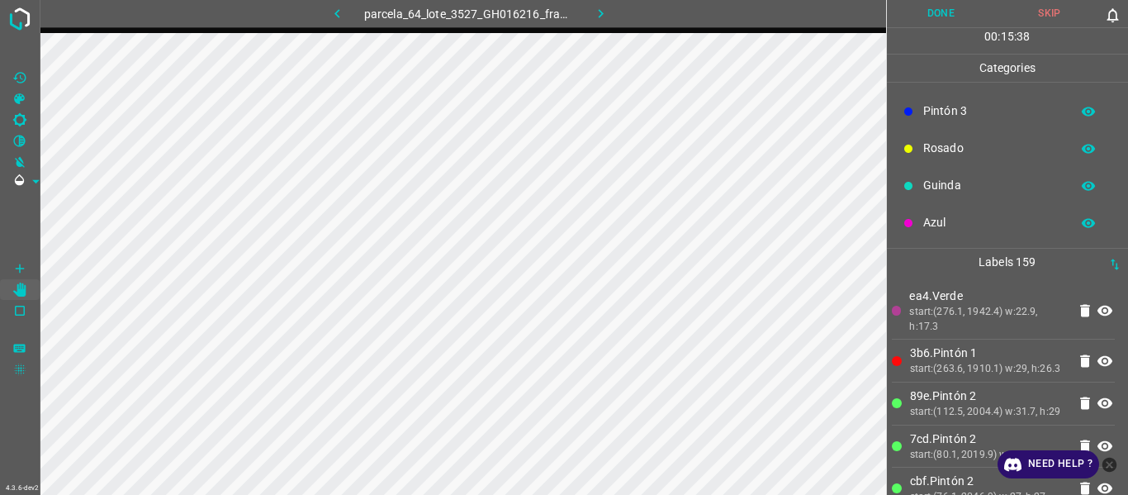
scroll to position [63, 0]
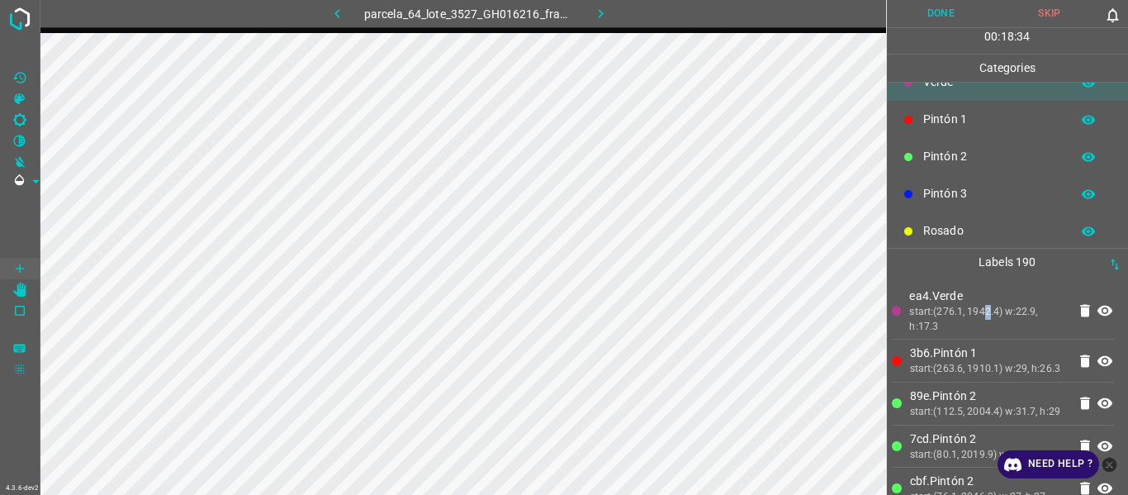
click at [949, 315] on div "start:(276.1, 1942.4) w:22.9, h:17.3" at bounding box center [988, 319] width 158 height 29
click at [21, 17] on img at bounding box center [20, 19] width 30 height 30
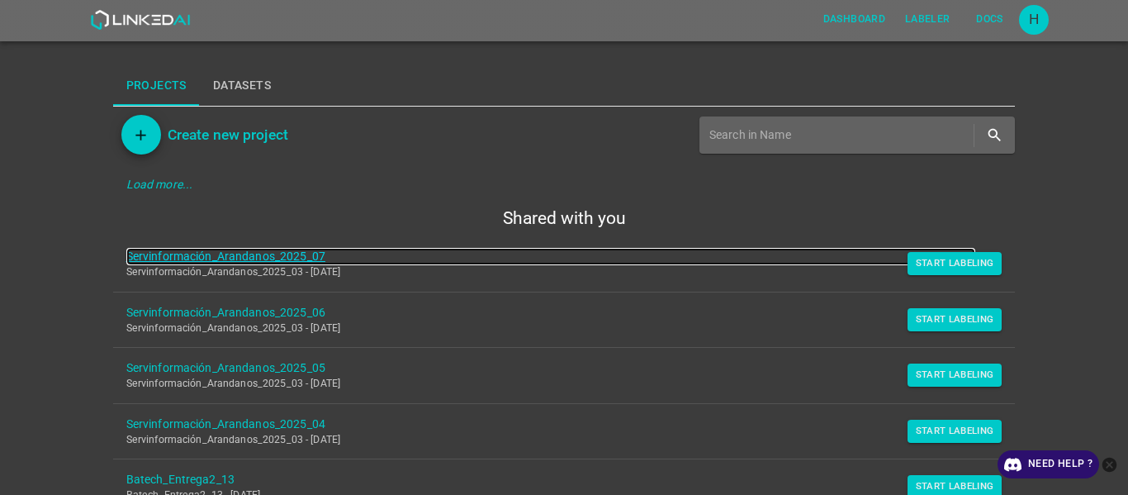
click at [193, 257] on link "Servinformación_Arandanos_2025_07" at bounding box center [551, 256] width 850 height 17
